Goal: Transaction & Acquisition: Purchase product/service

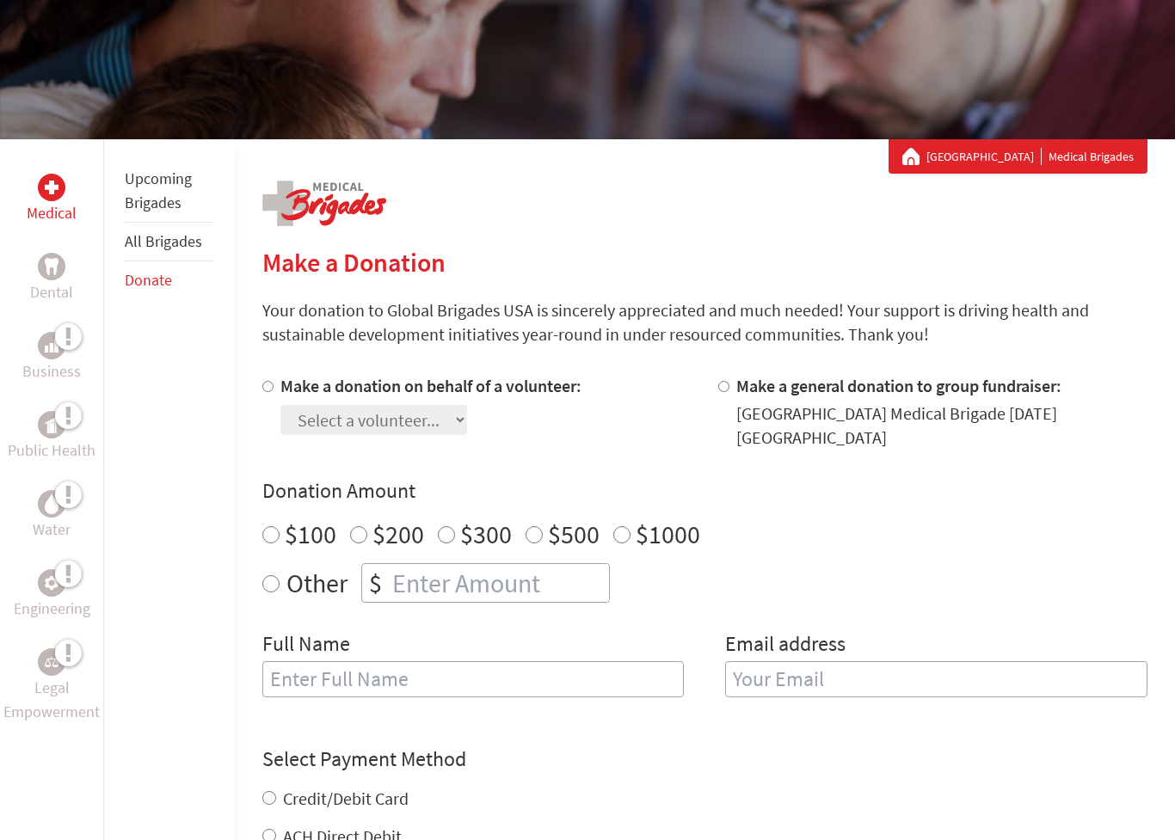
scroll to position [199, 0]
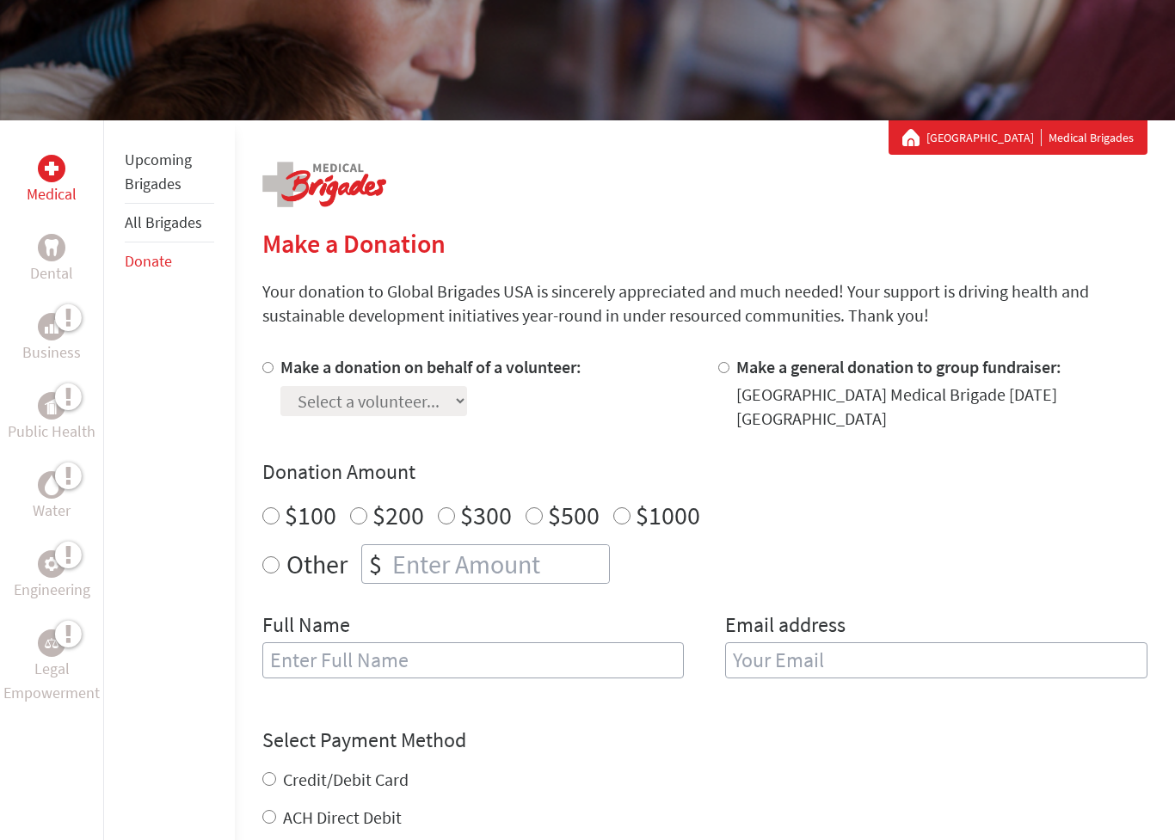
click at [548, 516] on label "$500" at bounding box center [574, 516] width 52 height 33
click at [543, 516] on input "$500" at bounding box center [533, 516] width 17 height 17
radio input "true"
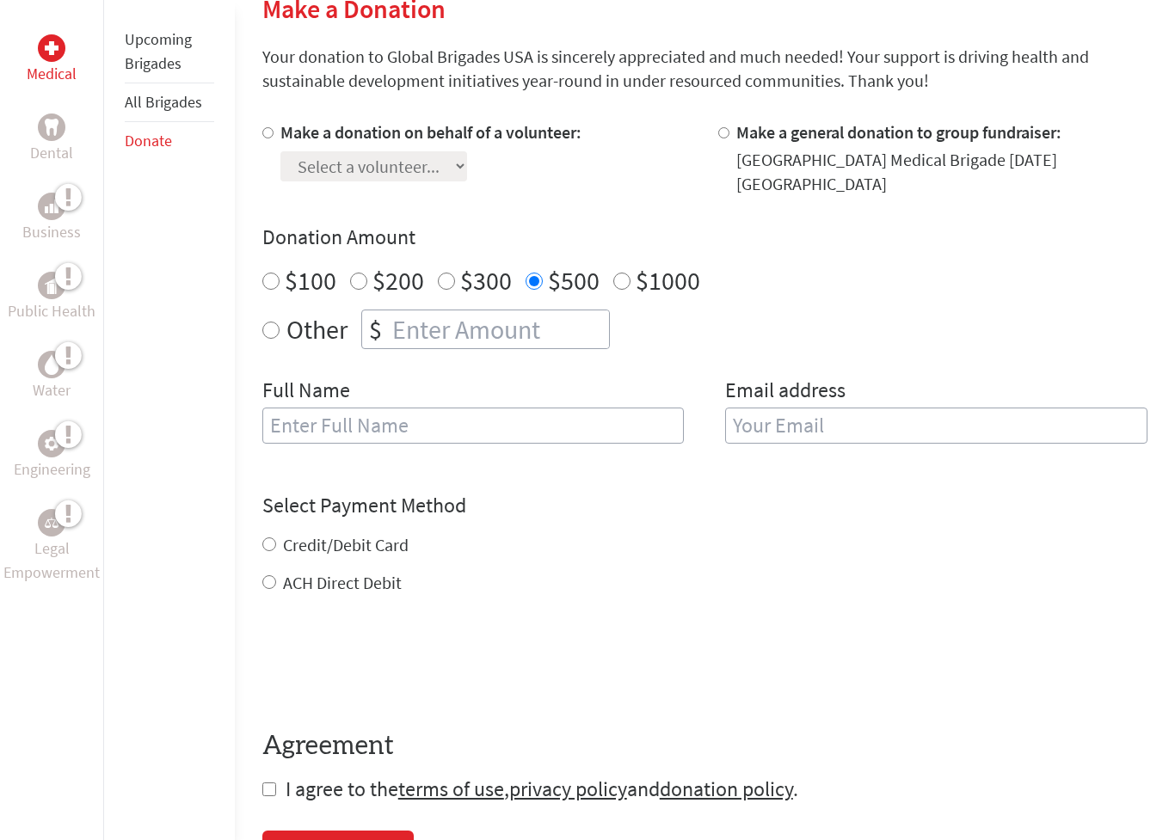
scroll to position [438, 0]
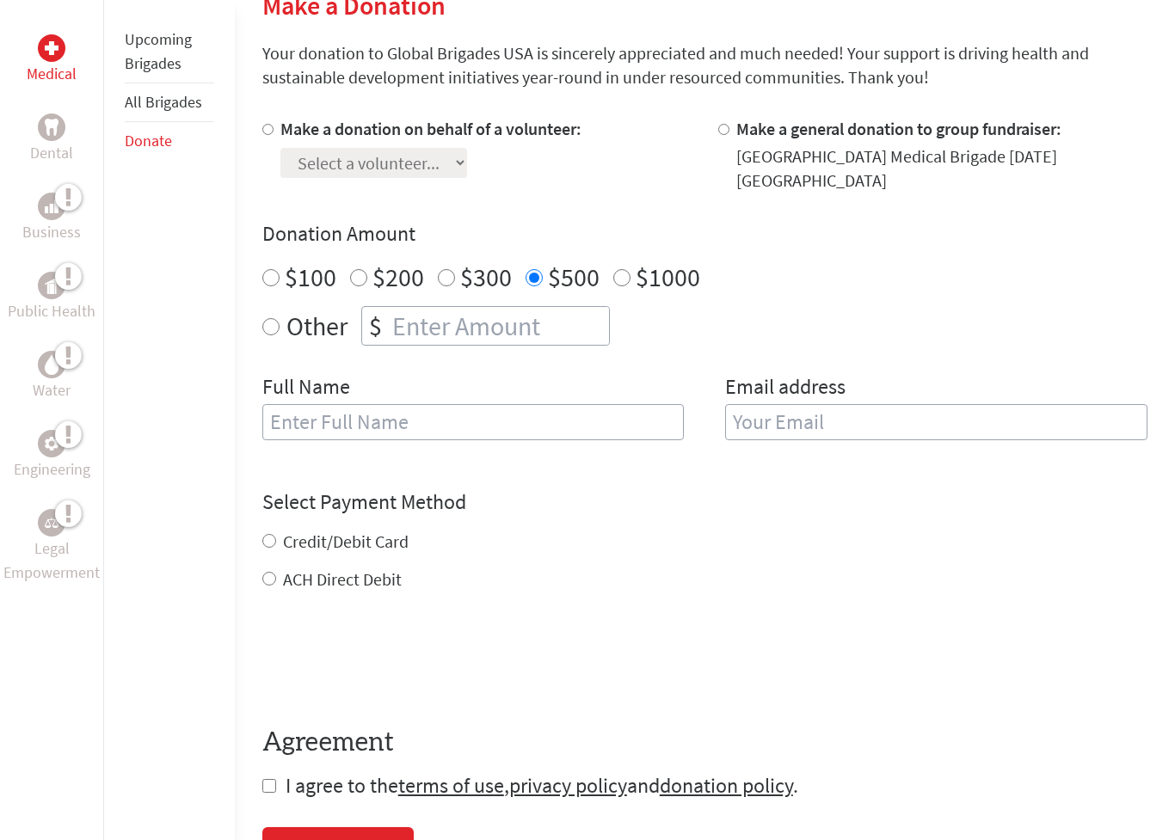
click at [269, 132] on input "Make a donation on behalf of a volunteer:" at bounding box center [267, 130] width 11 height 11
radio input "true"
select select "D22D3F1B-194C-11F0-B3BE-42010A8A0038"
type input "[EMAIL_ADDRESS][DOMAIN_NAME]"
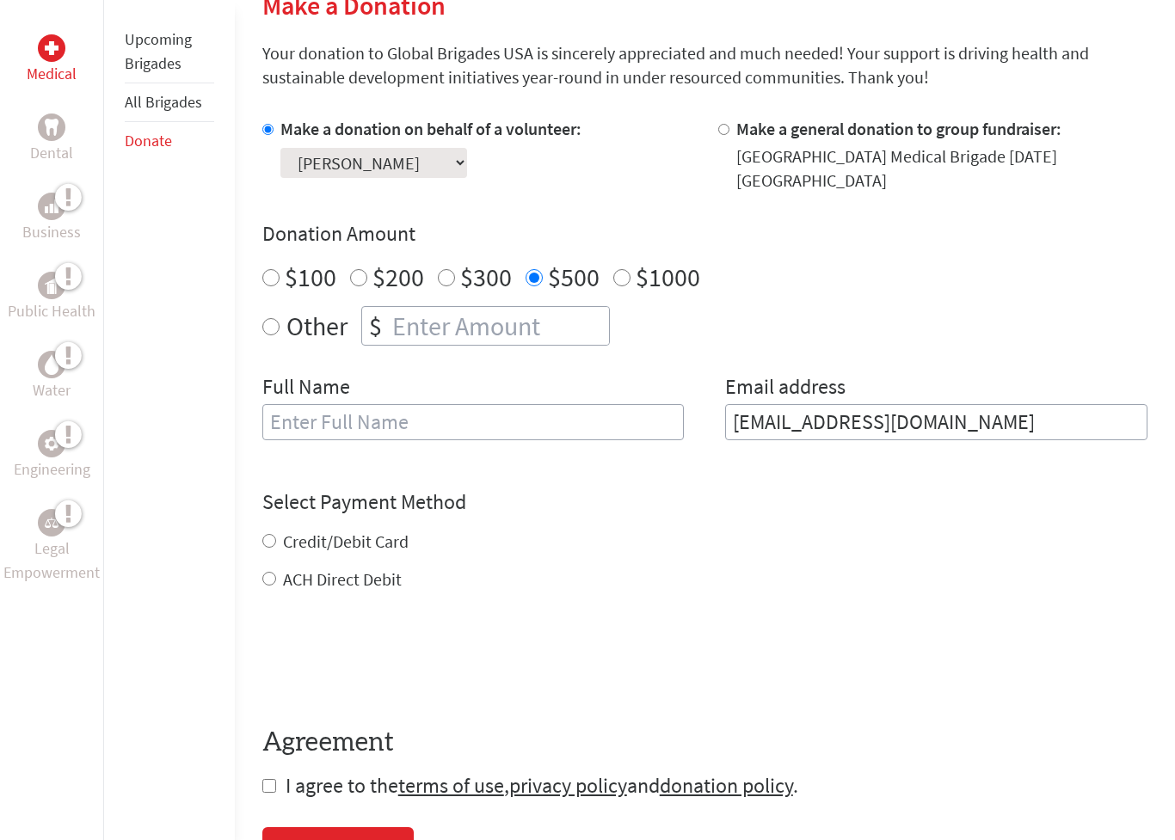
type input "[PERSON_NAME]"
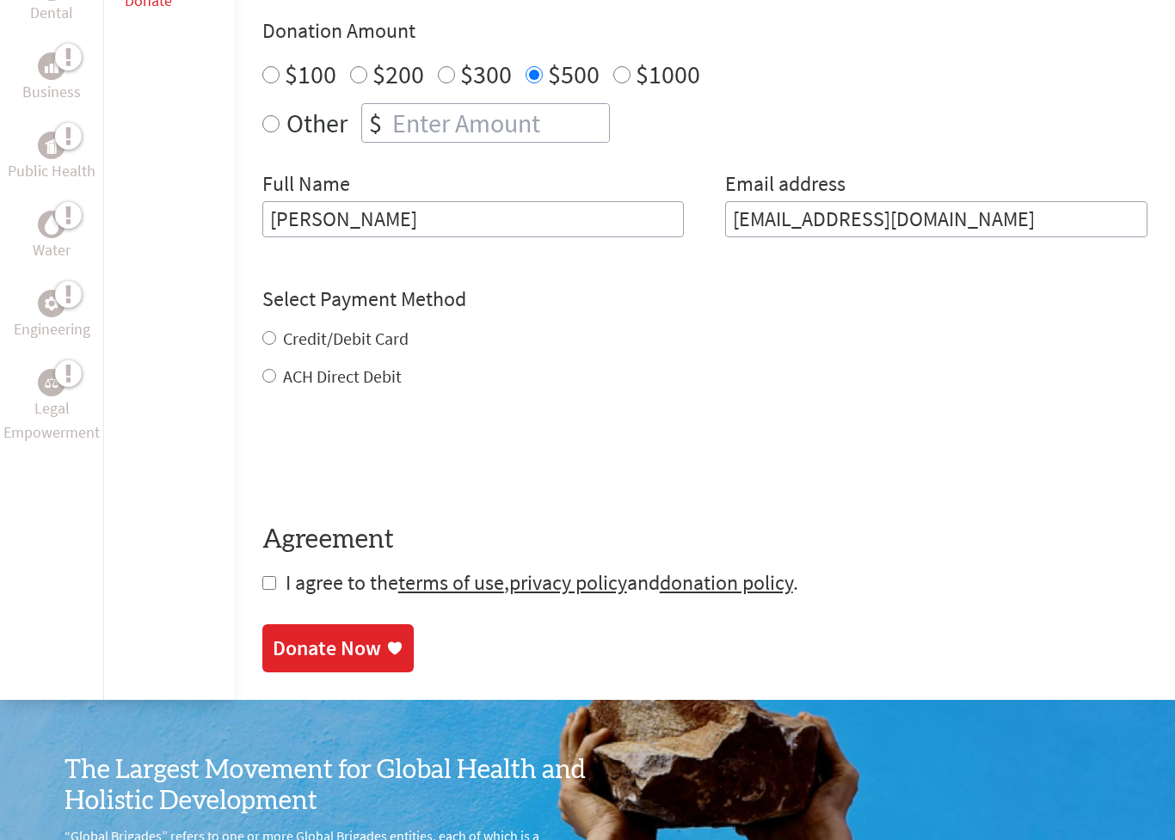
scroll to position [643, 0]
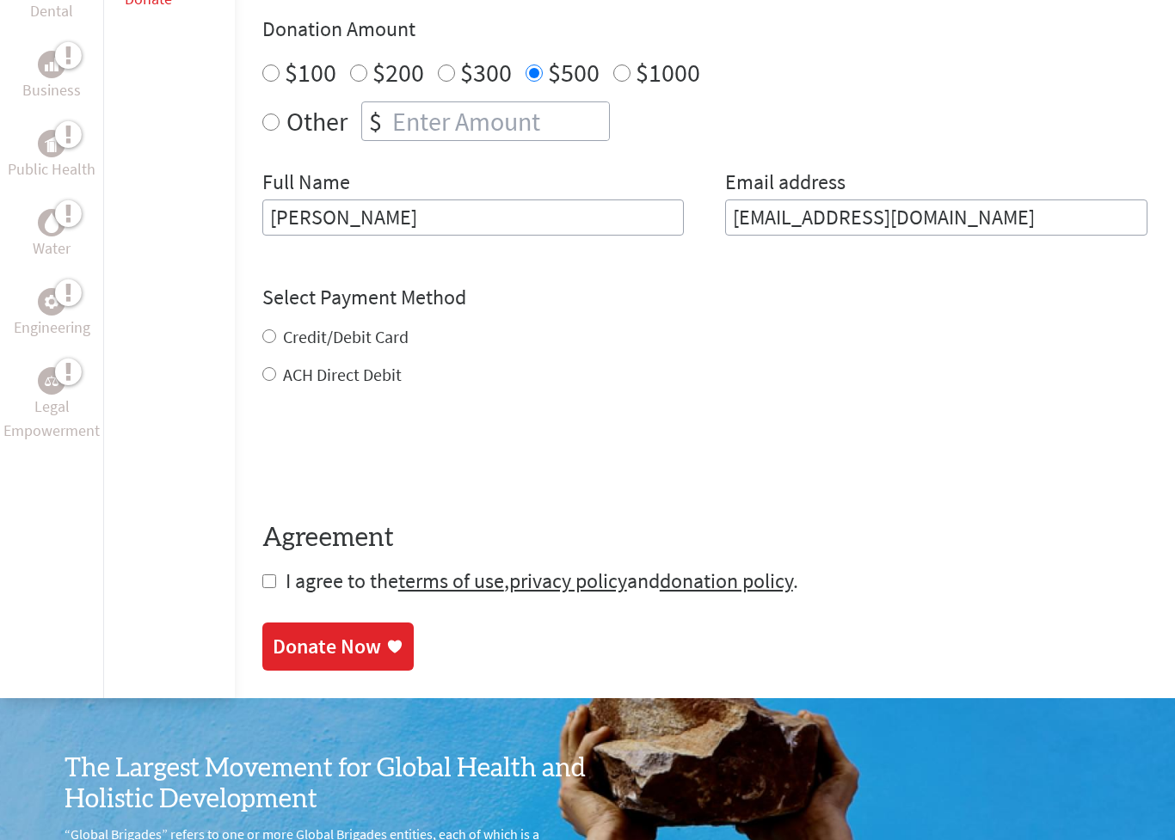
click at [269, 337] on input "Credit/Debit Card" at bounding box center [269, 336] width 14 height 14
radio input "true"
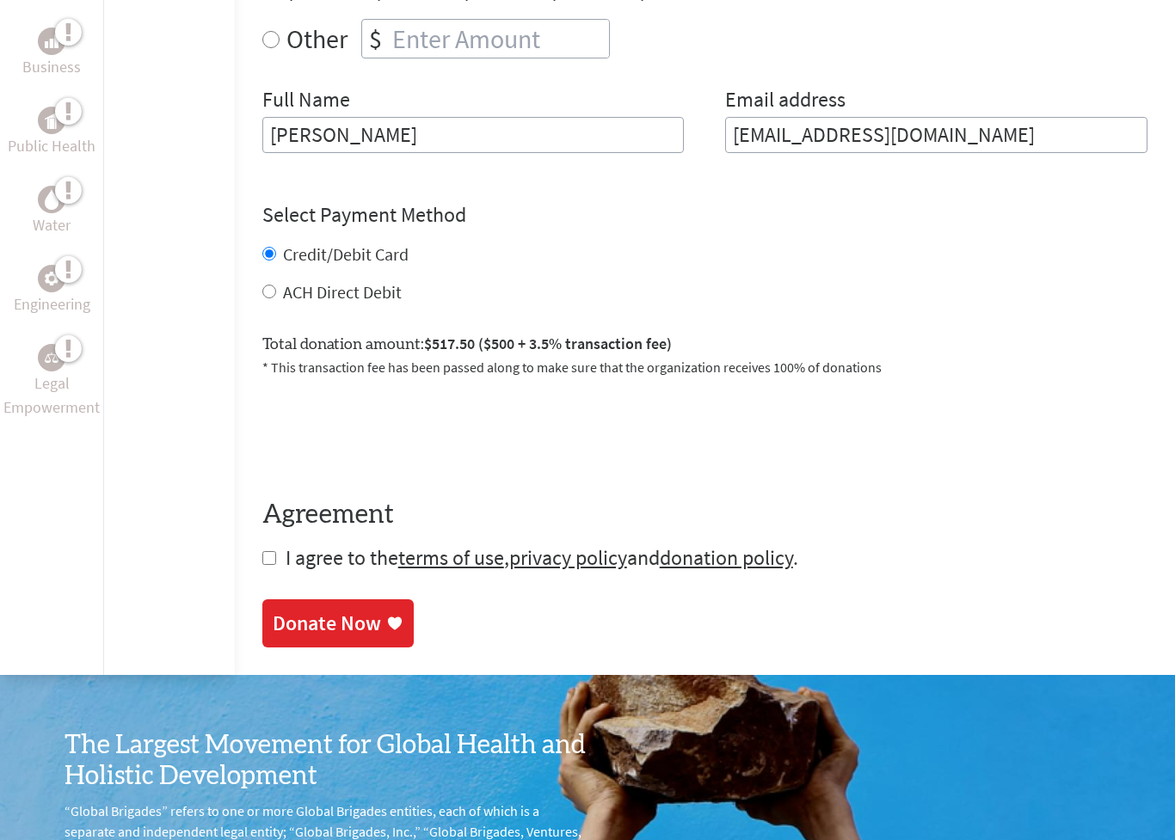
scroll to position [726, 0]
click at [271, 565] on input "checkbox" at bounding box center [269, 558] width 14 height 14
checkbox input "true"
click at [361, 625] on div "Donate Now" at bounding box center [327, 625] width 108 height 28
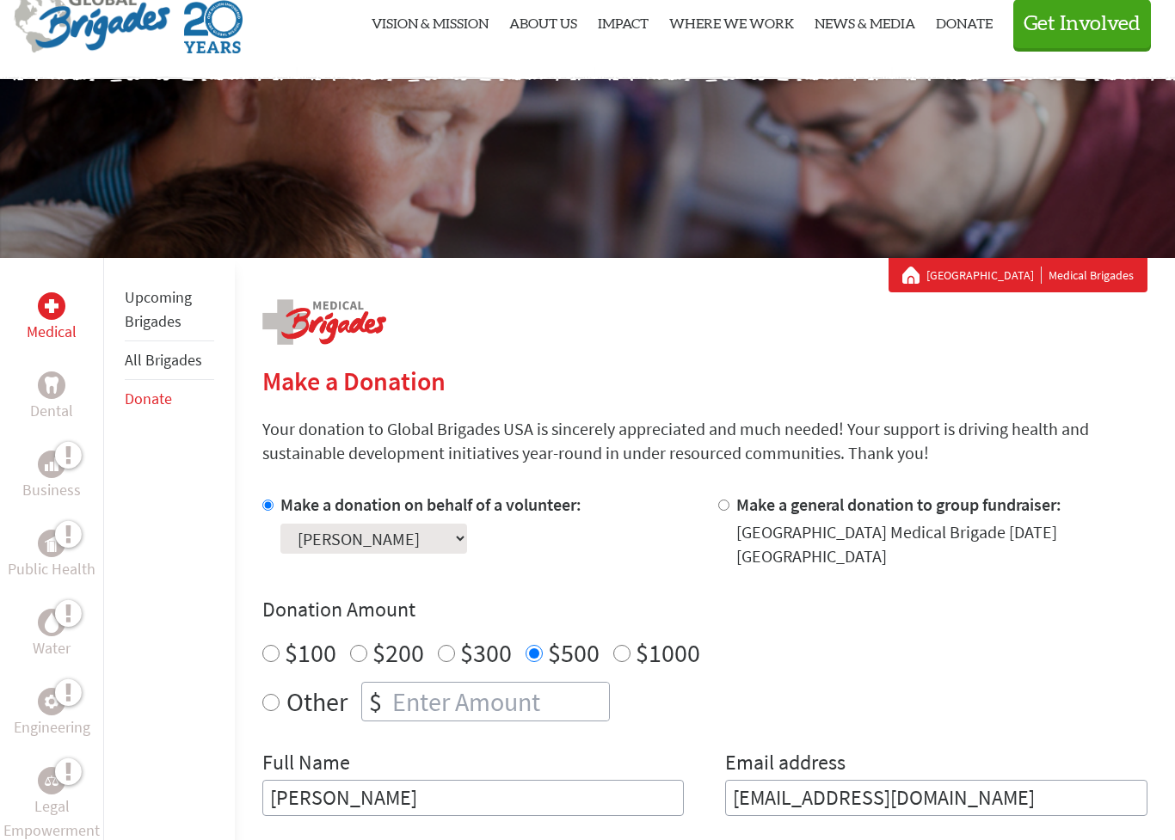
scroll to position [132, 0]
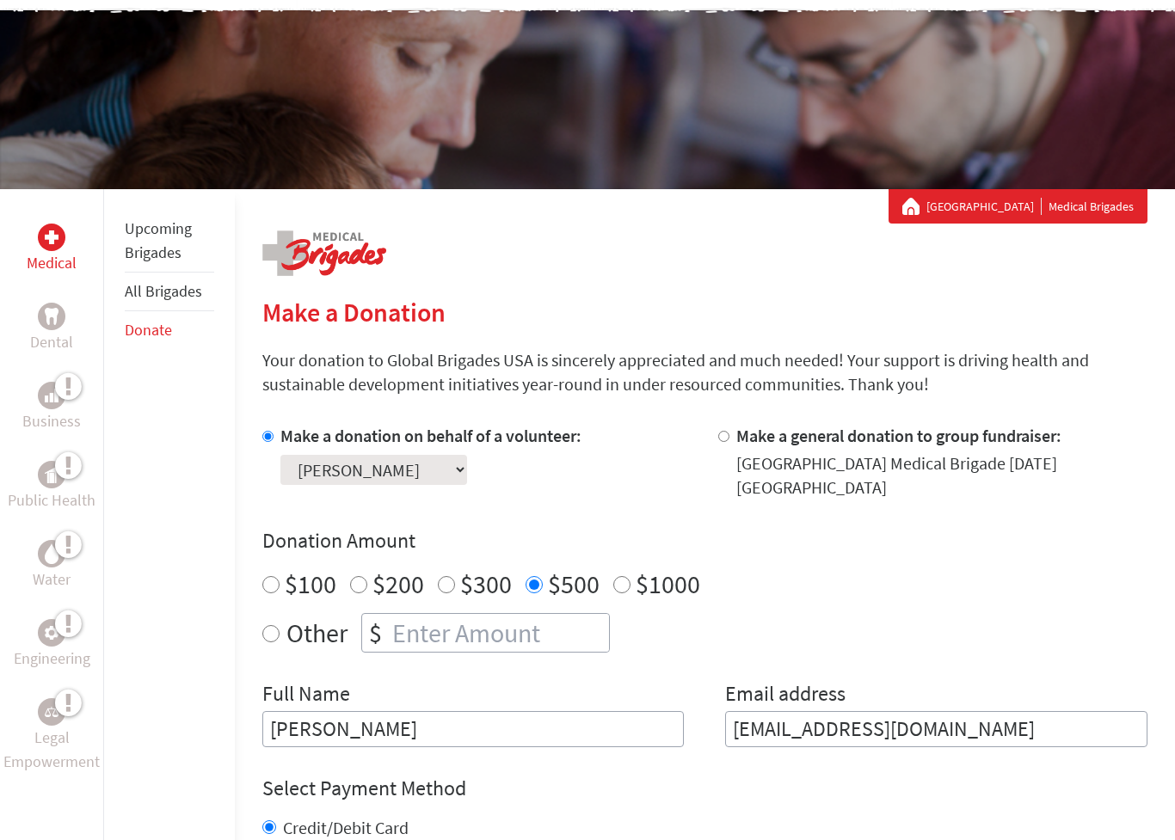
click at [465, 638] on input "number" at bounding box center [499, 633] width 220 height 38
radio input "true"
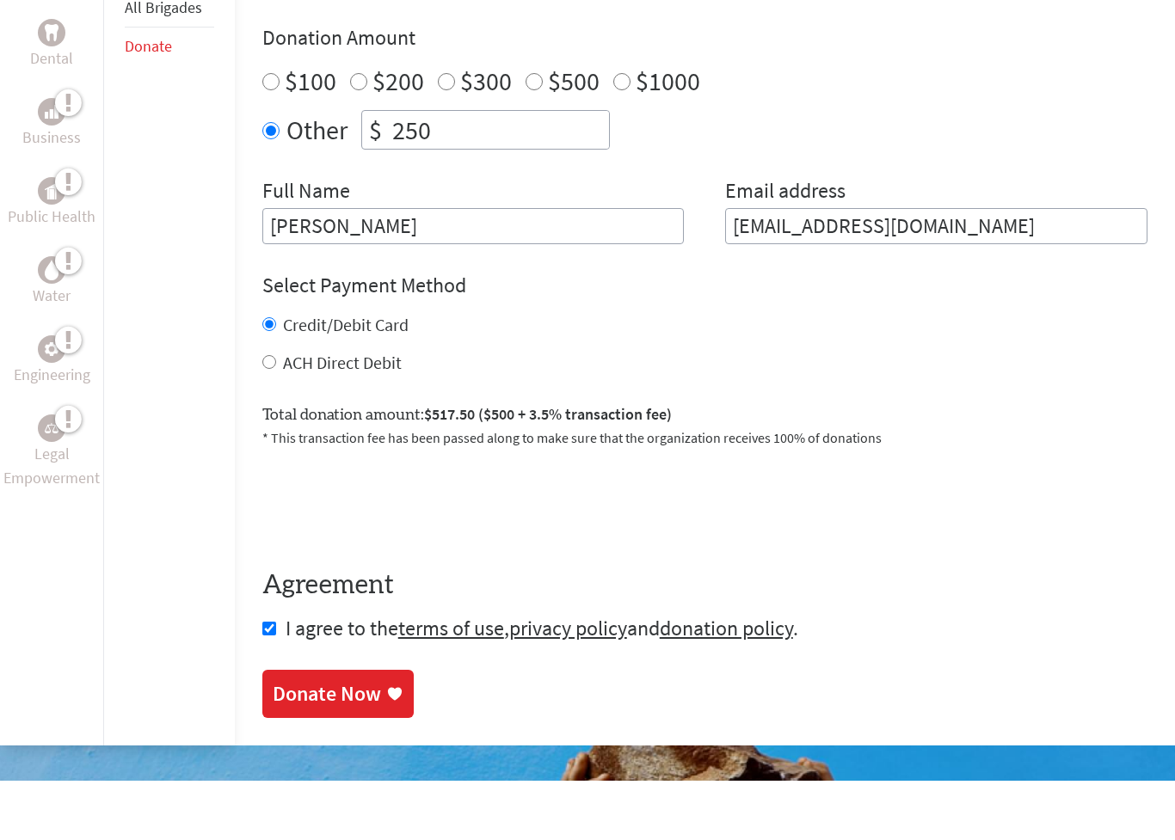
scroll to position [586, 0]
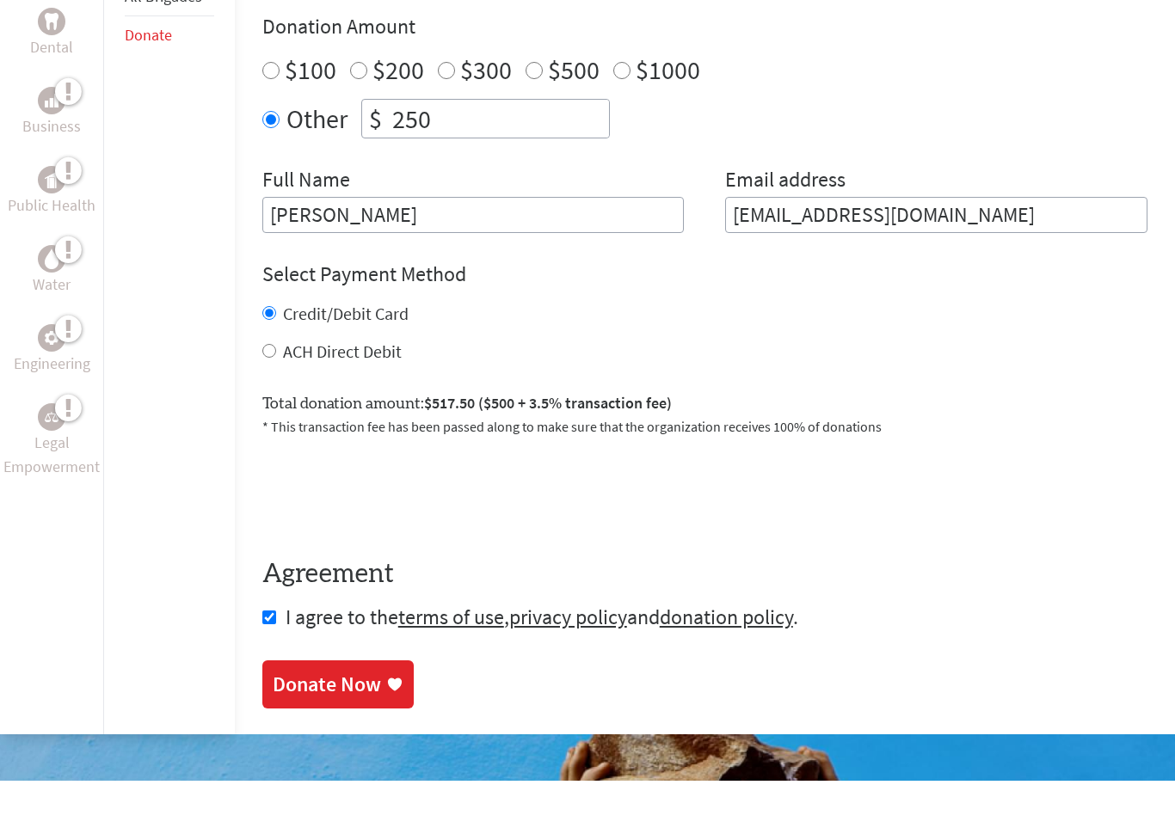
type input "250"
click at [369, 730] on div "Donate Now" at bounding box center [327, 744] width 108 height 28
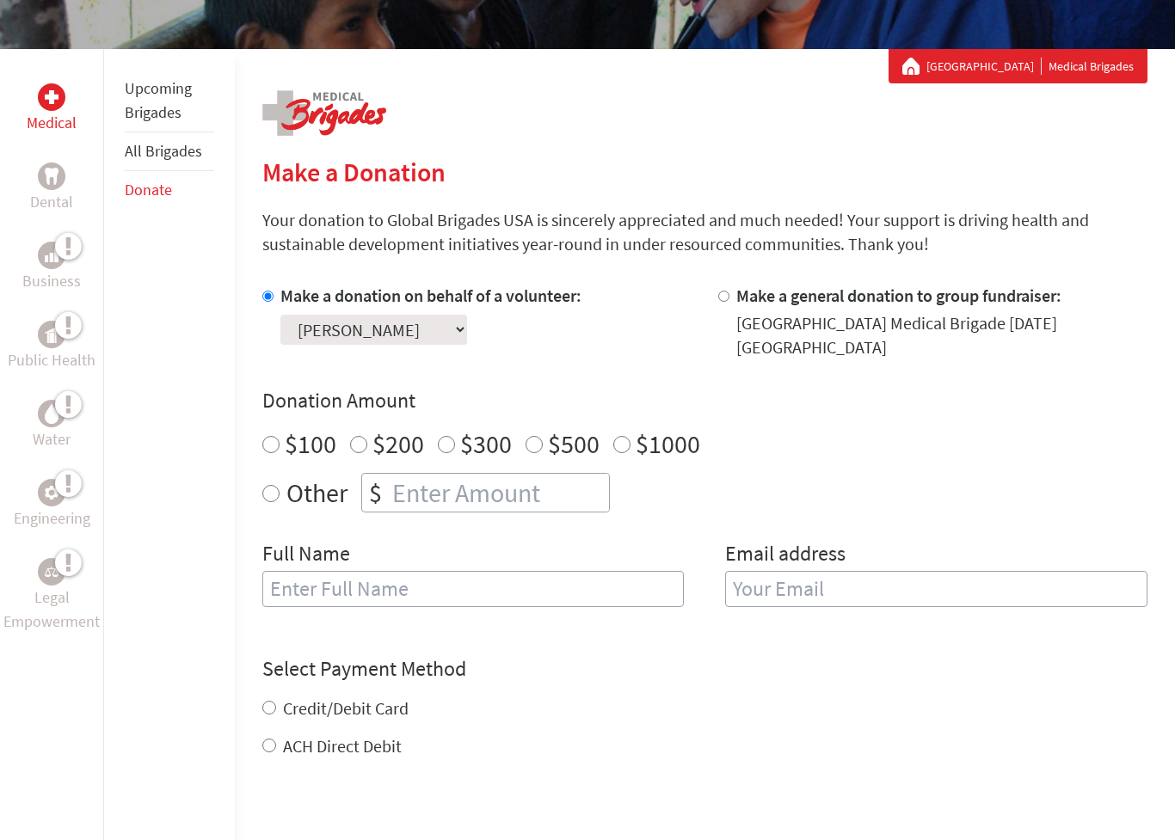
scroll to position [273, 0]
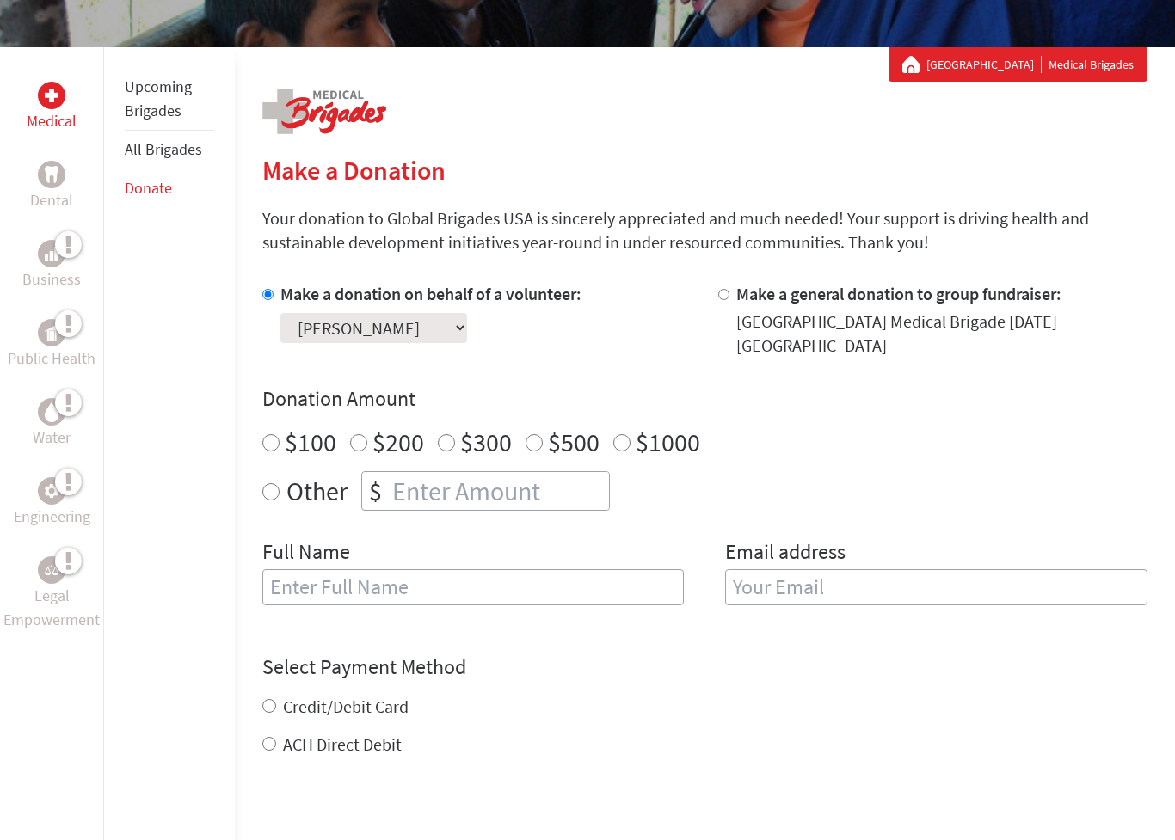
click at [268, 489] on input "Other" at bounding box center [270, 492] width 17 height 17
radio input "true"
click at [425, 510] on input "number" at bounding box center [499, 491] width 220 height 38
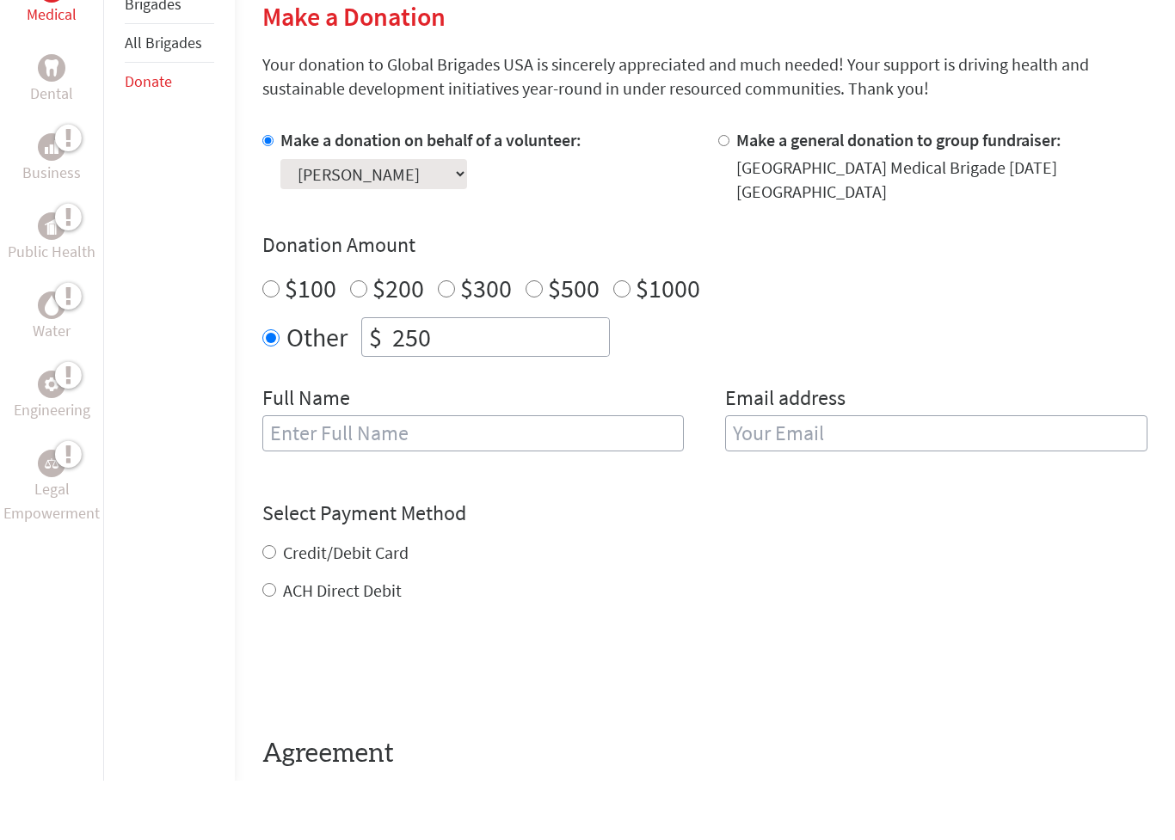
scroll to position [376, 0]
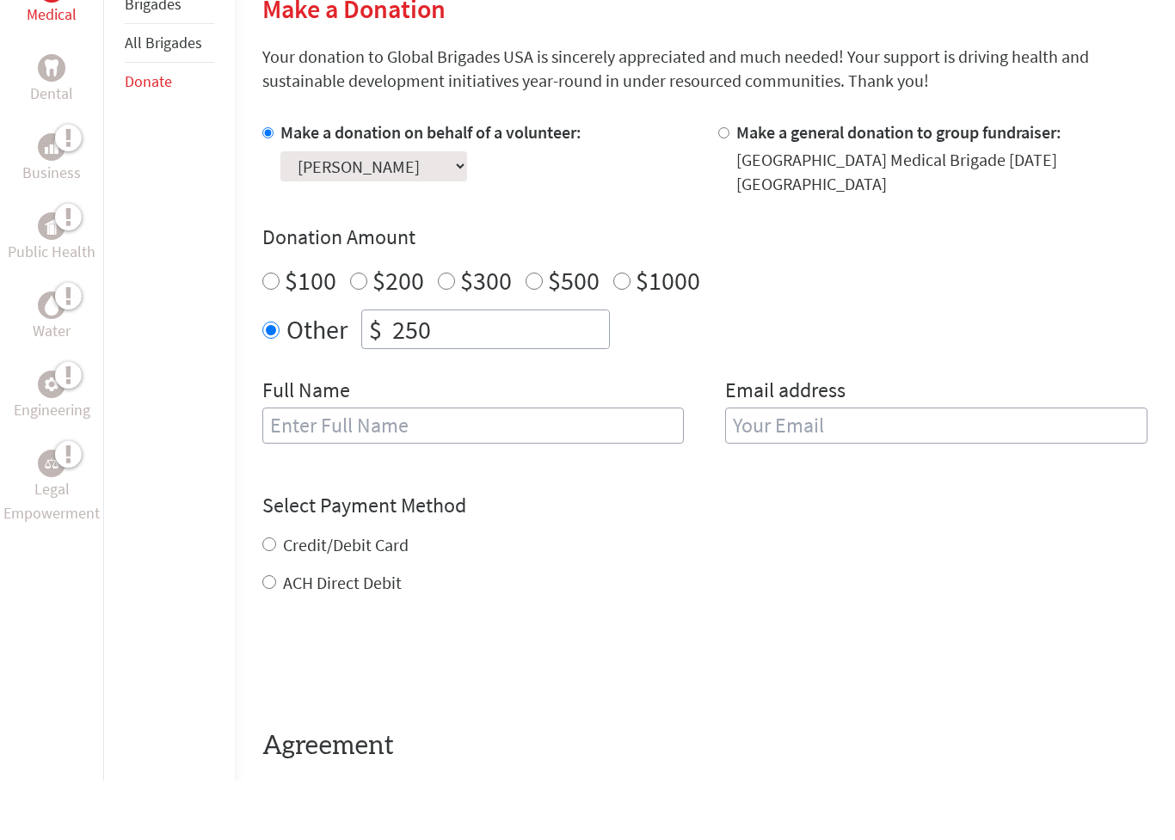
type input "250"
click at [326, 467] on input "text" at bounding box center [473, 485] width 422 height 36
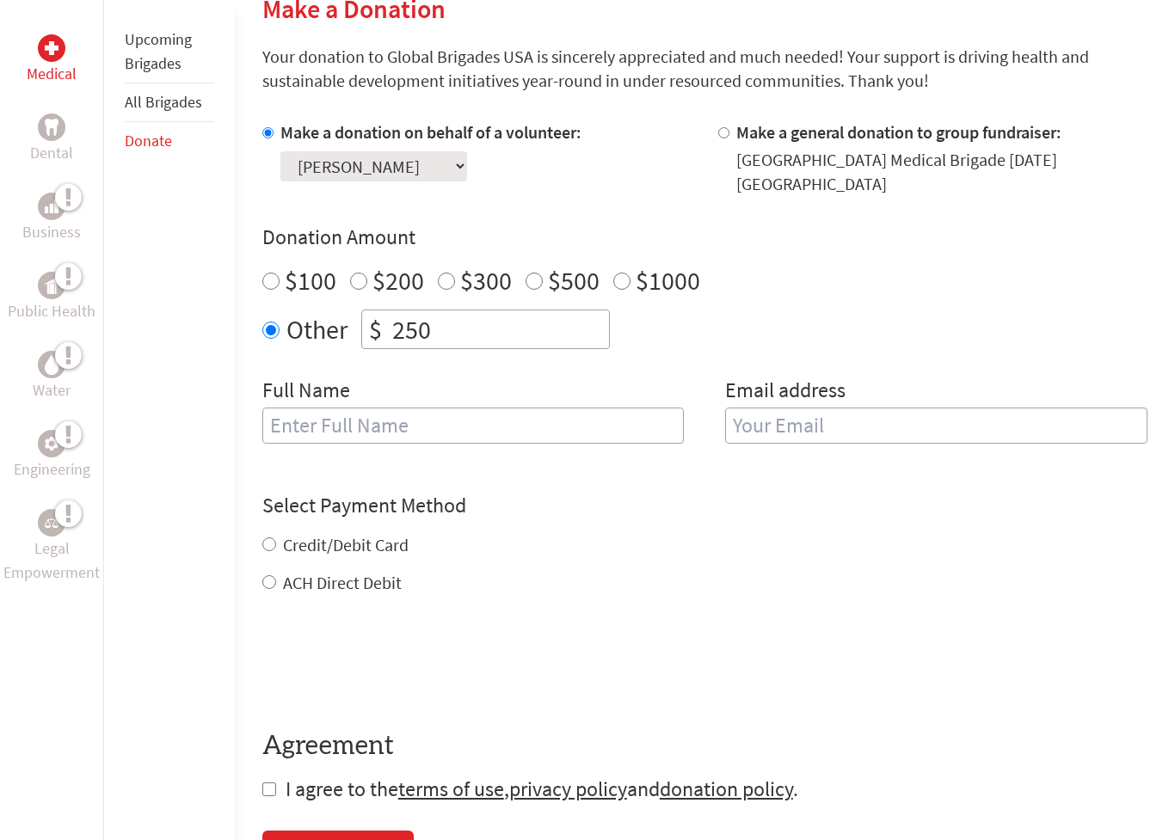
type input "[EMAIL_ADDRESS][DOMAIN_NAME]"
type input "[PERSON_NAME]"
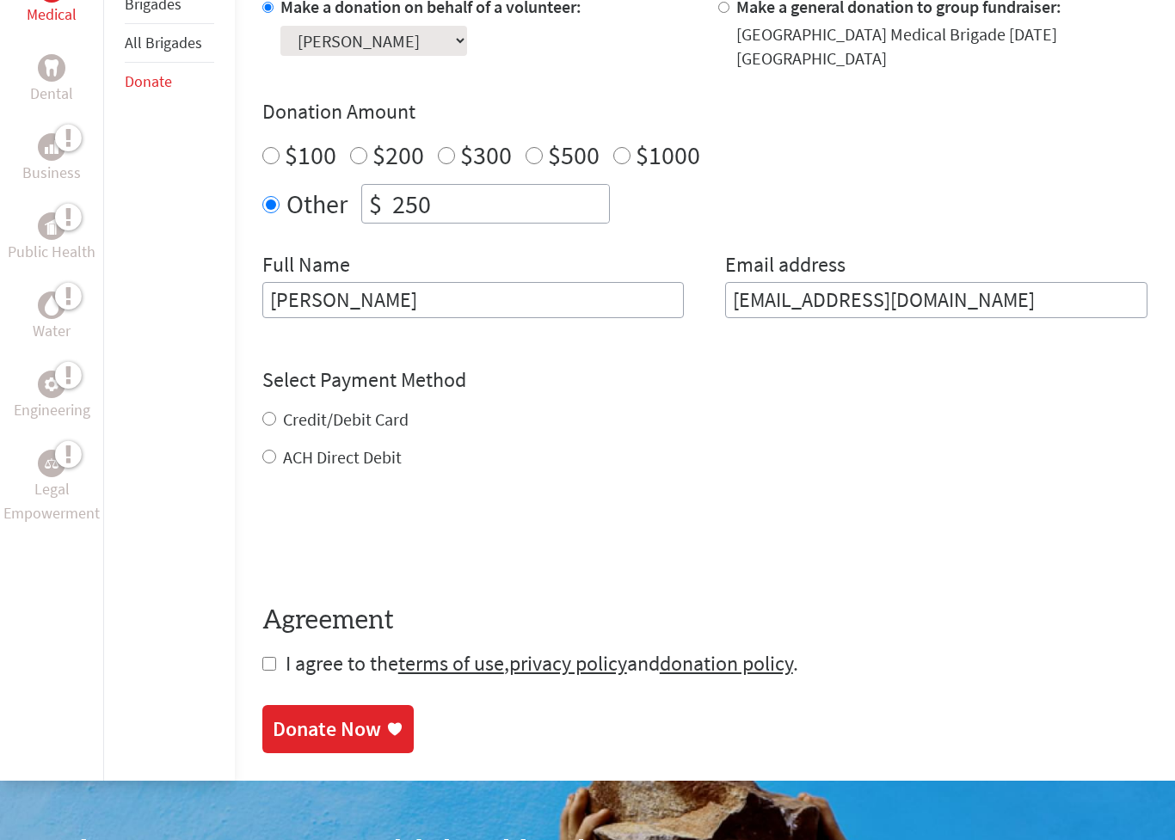
scroll to position [561, 0]
click at [270, 426] on input "Credit/Debit Card" at bounding box center [269, 419] width 14 height 14
radio input "true"
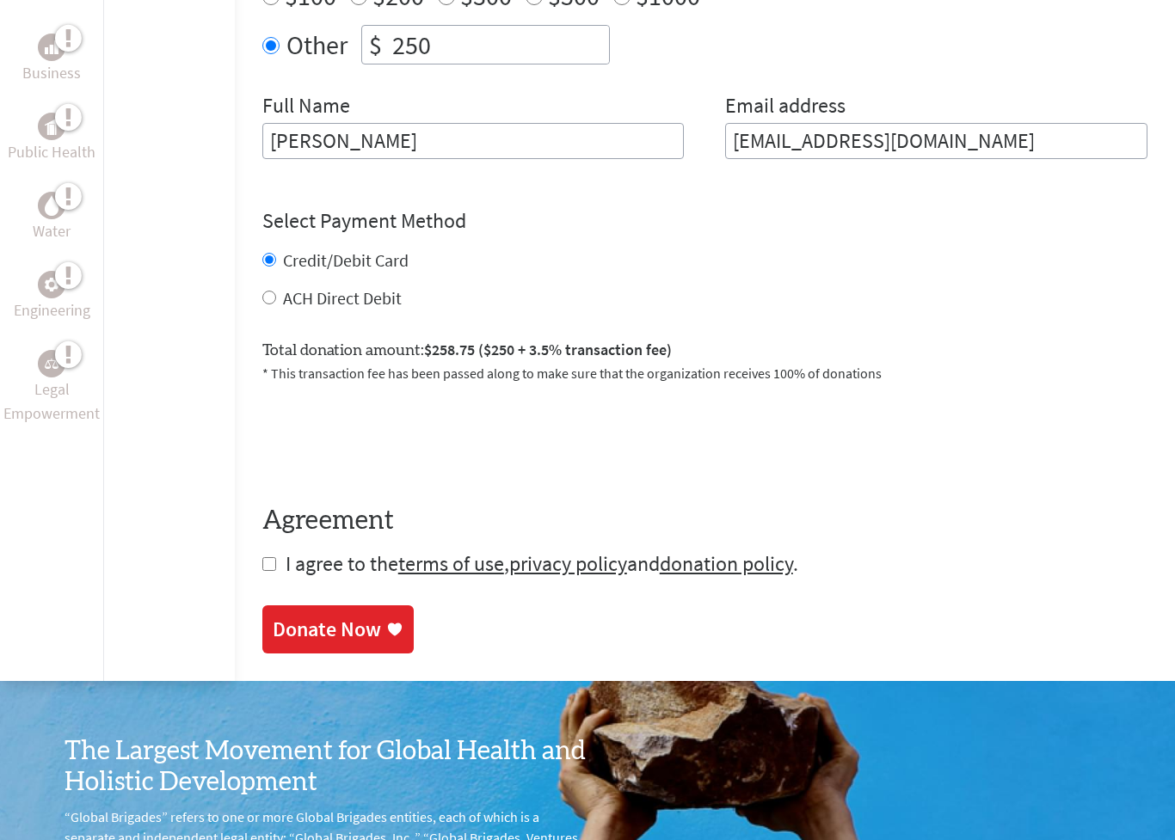
scroll to position [739, 0]
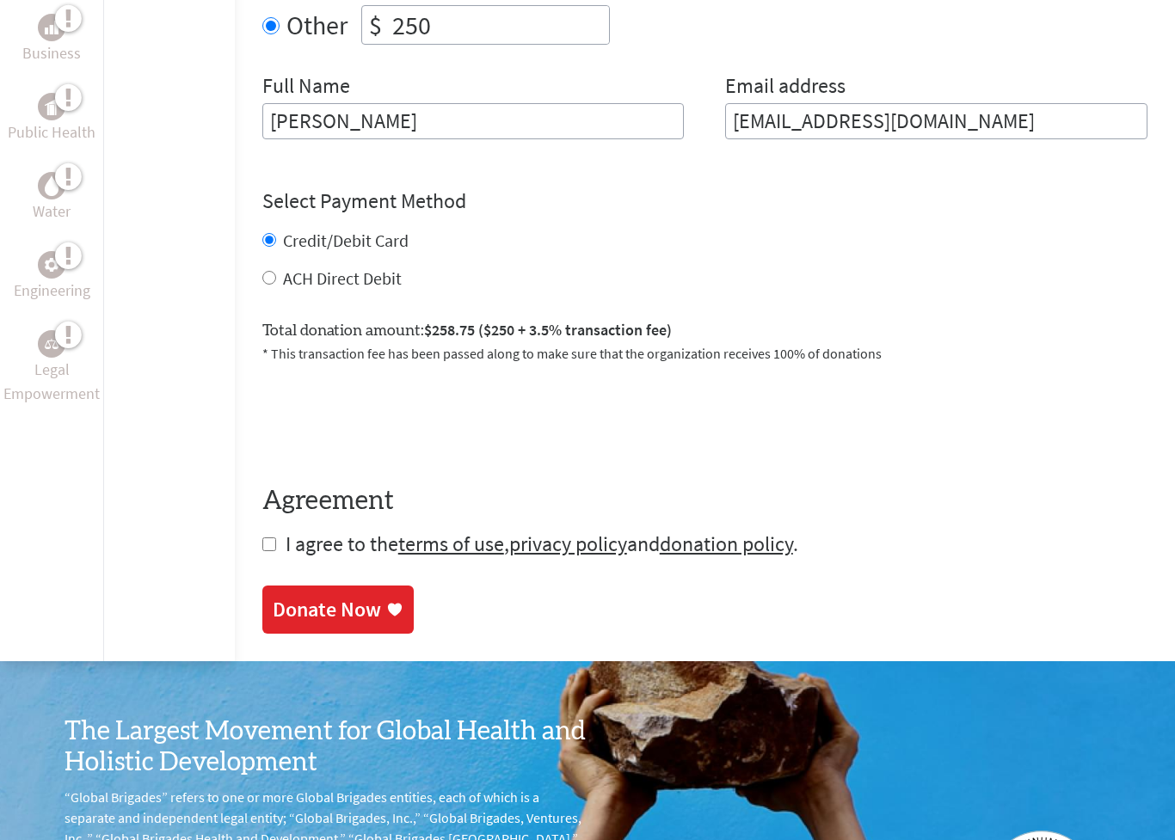
click at [266, 552] on input "checkbox" at bounding box center [269, 545] width 14 height 14
checkbox input "true"
click at [313, 620] on div "Donate Now" at bounding box center [327, 612] width 108 height 28
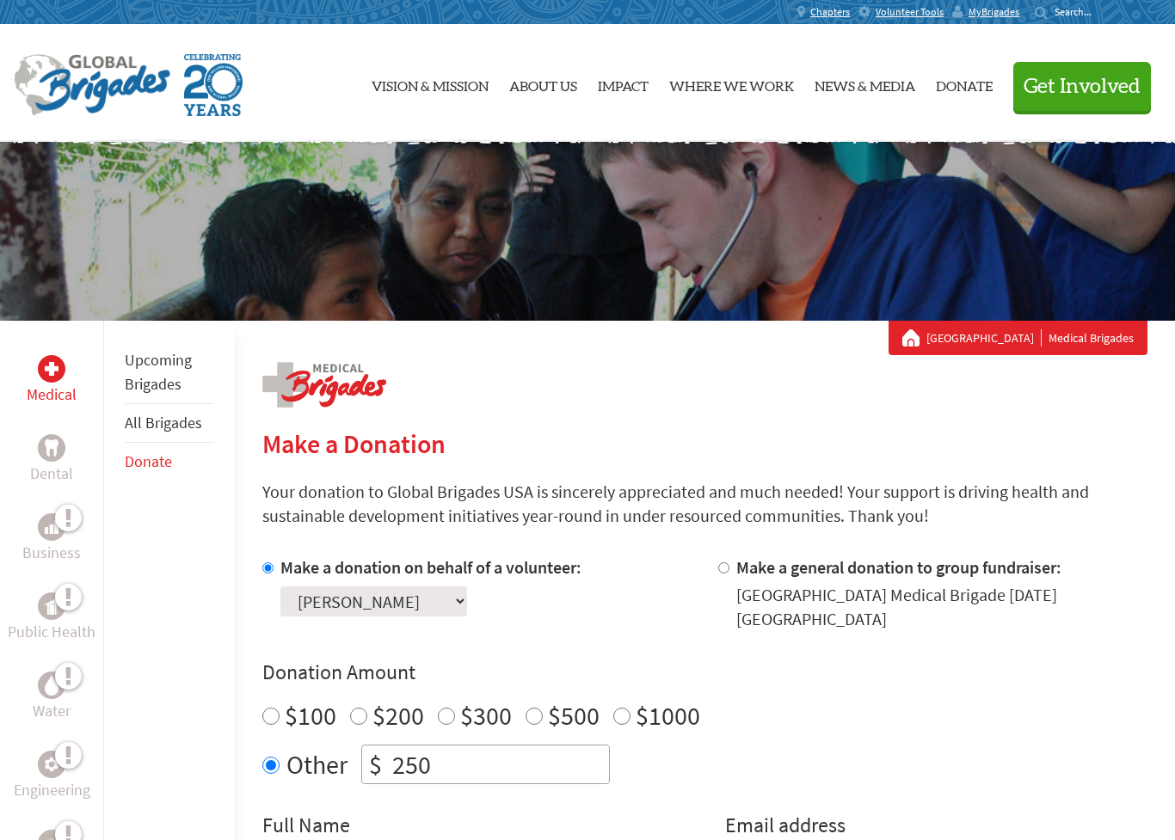
scroll to position [191, 0]
